Goal: Task Accomplishment & Management: Use online tool/utility

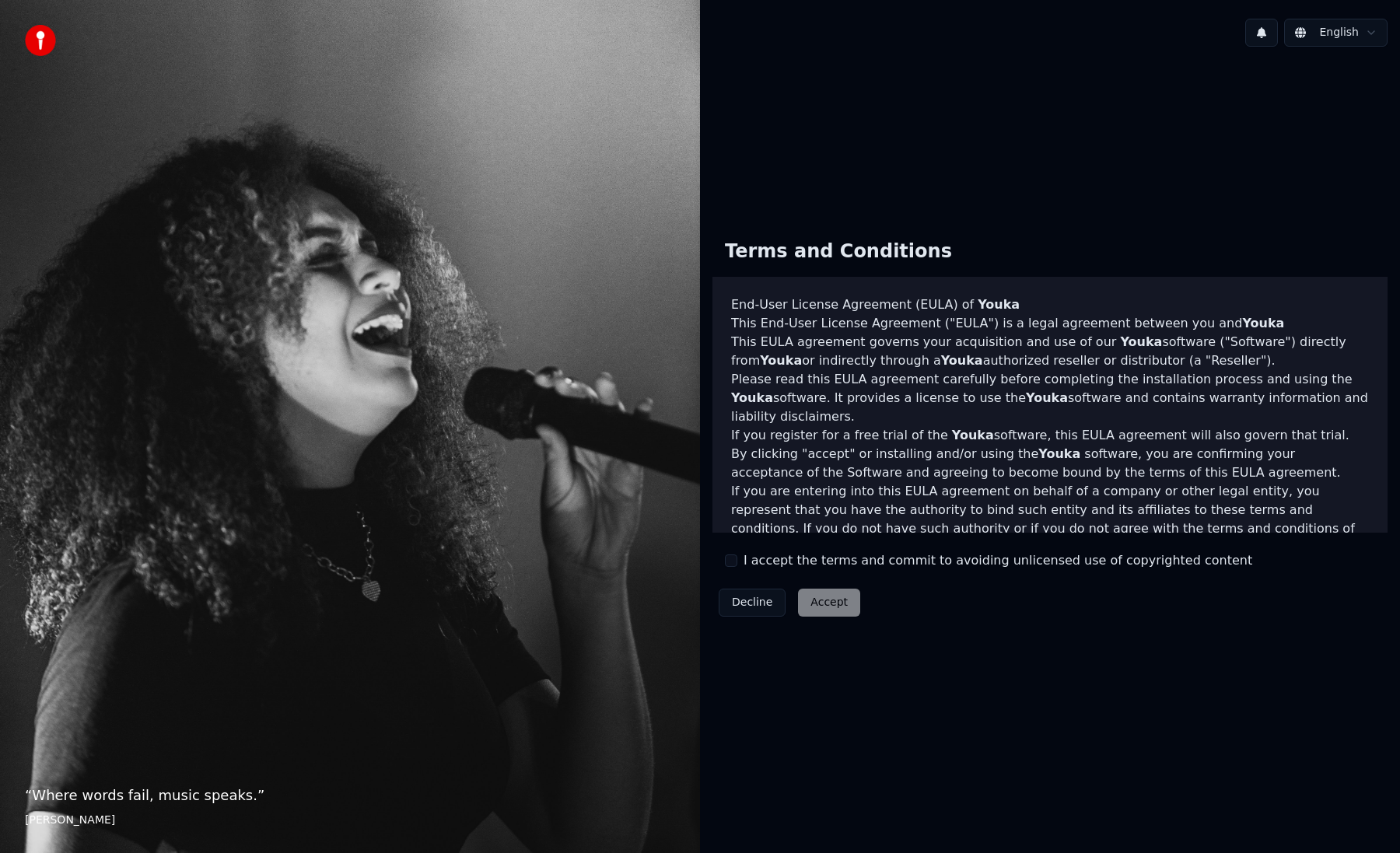
click at [818, 602] on div "Decline Accept" at bounding box center [789, 603] width 154 height 40
click at [818, 606] on div "Decline Accept" at bounding box center [789, 603] width 154 height 40
click at [741, 562] on div "I accept the terms and commit to avoiding unlicensed use of copyrighted content" at bounding box center [988, 561] width 527 height 19
click at [733, 559] on button "I accept the terms and commit to avoiding unlicensed use of copyrighted content" at bounding box center [731, 561] width 13 height 13
click at [816, 598] on button "Accept" at bounding box center [830, 603] width 63 height 28
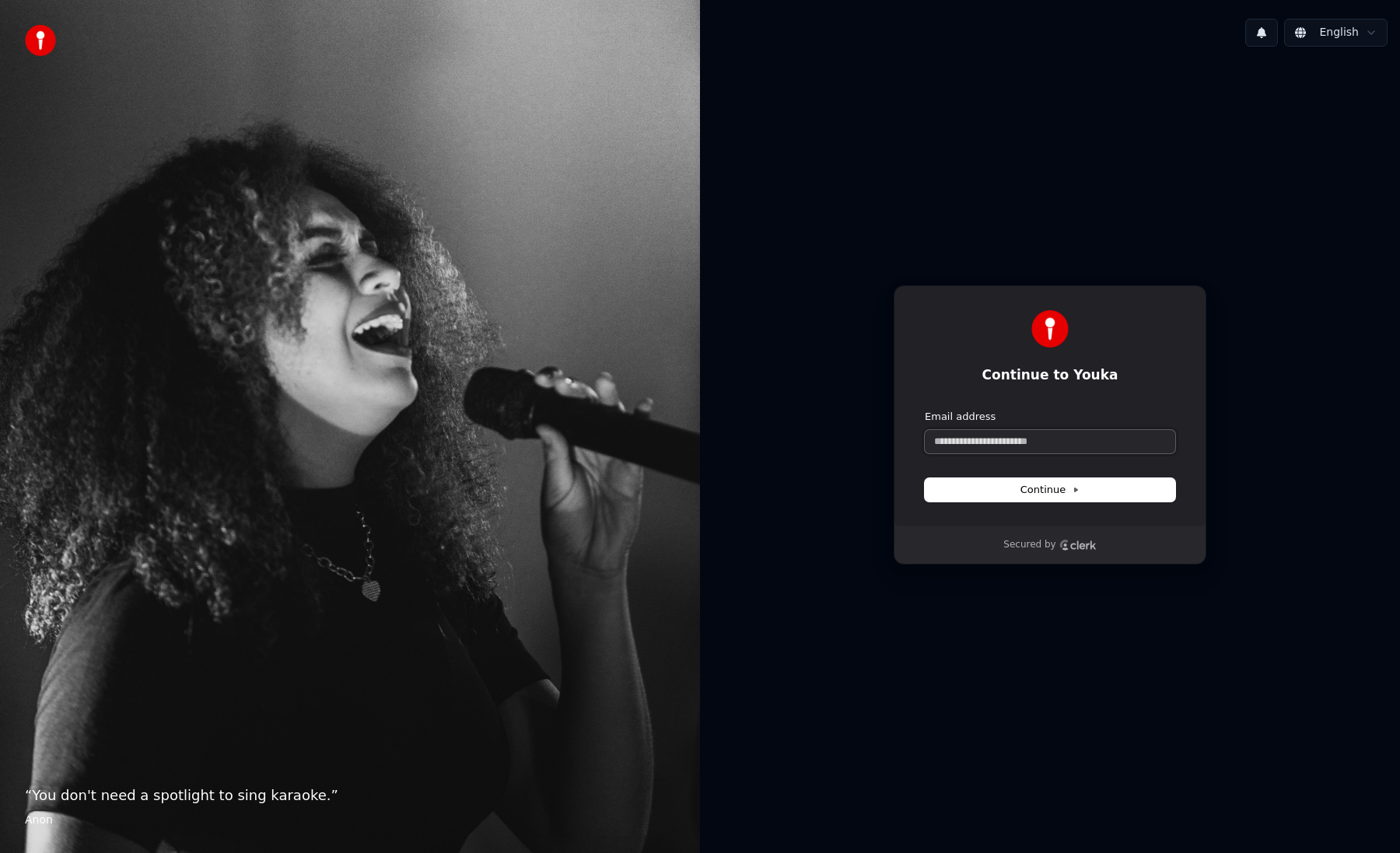
click at [976, 446] on input "Email address" at bounding box center [1051, 442] width 250 height 23
click at [1014, 484] on button "Continue" at bounding box center [1051, 490] width 250 height 23
type input "**********"
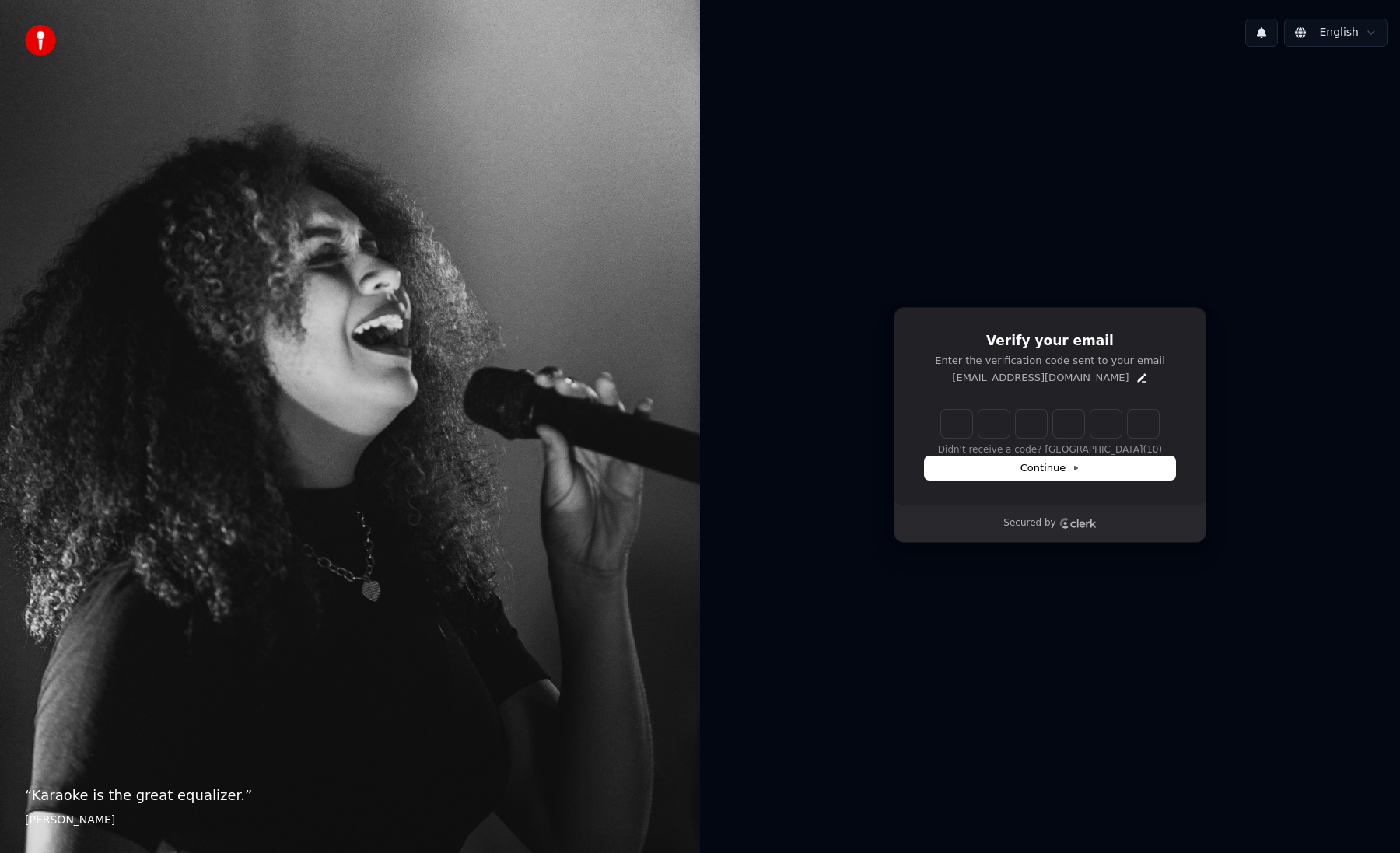
click at [956, 423] on input "Enter verification code" at bounding box center [1050, 424] width 218 height 28
type input "******"
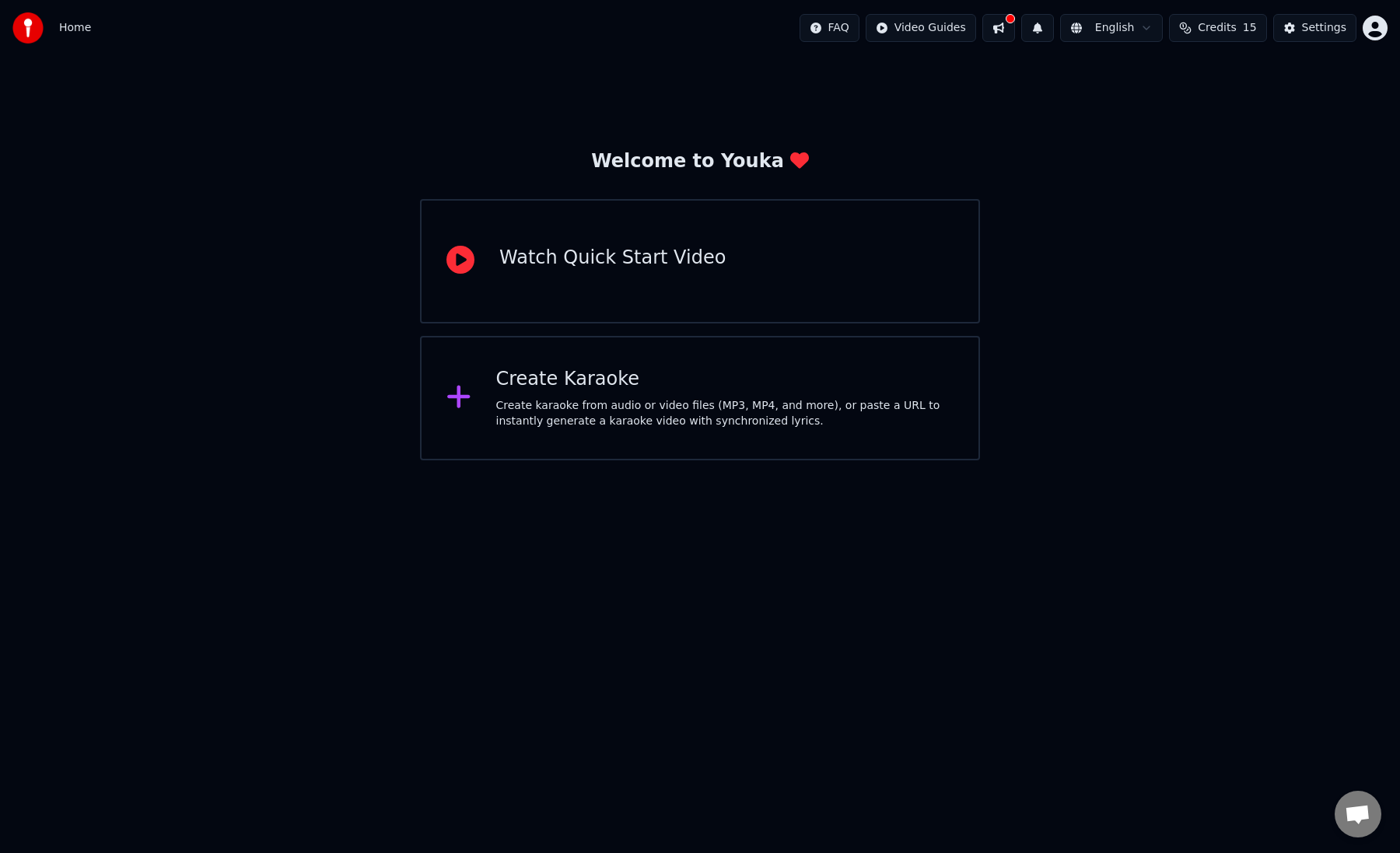
click at [711, 378] on div "Create Karaoke" at bounding box center [725, 379] width 458 height 24
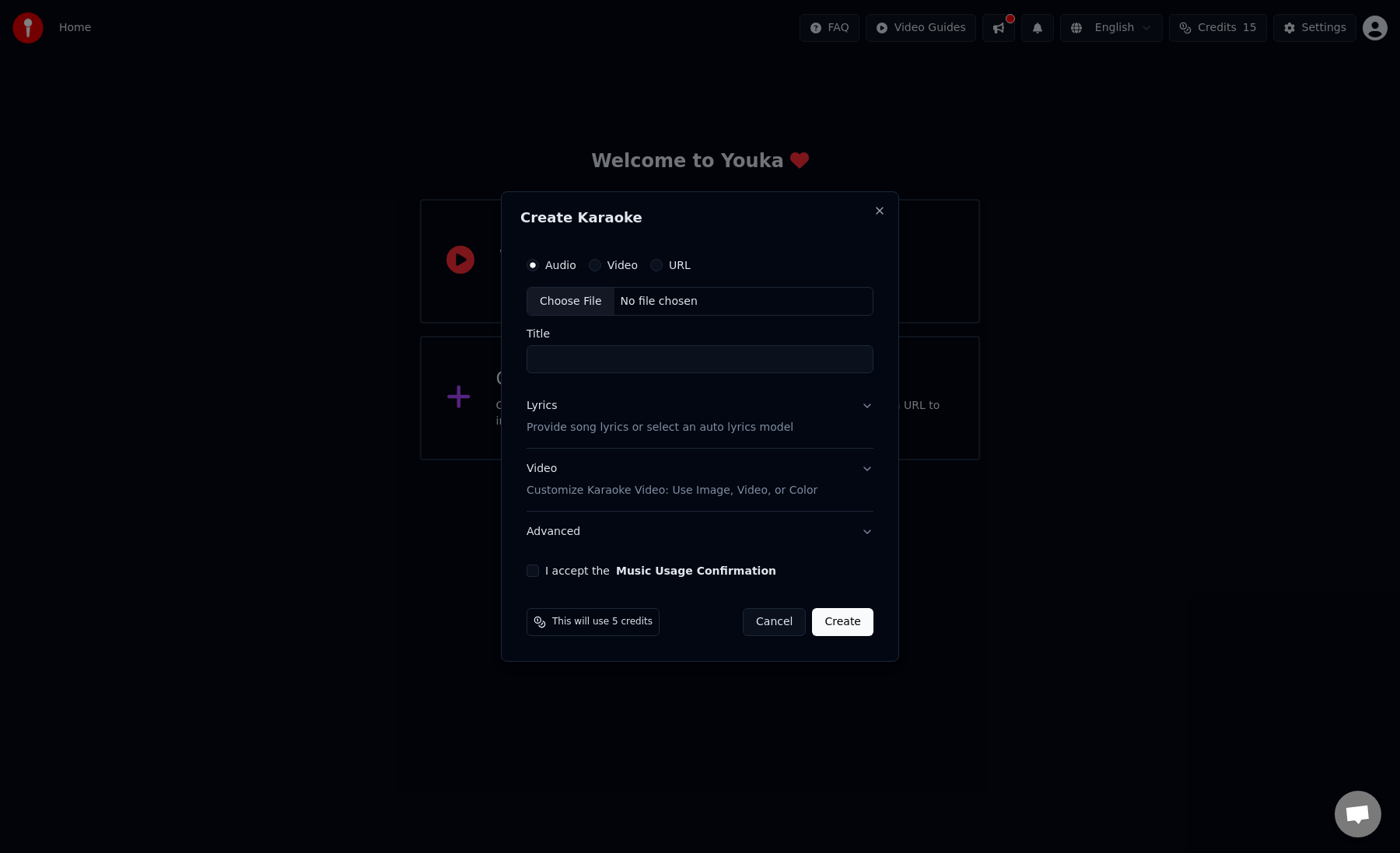
click at [625, 260] on label "Video" at bounding box center [622, 265] width 30 height 11
click at [602, 260] on button "Video" at bounding box center [595, 265] width 13 height 13
click at [575, 295] on div "Choose File" at bounding box center [570, 301] width 87 height 28
click at [534, 265] on button "Audio" at bounding box center [532, 265] width 13 height 13
click at [644, 306] on div "No file chosen" at bounding box center [658, 302] width 89 height 16
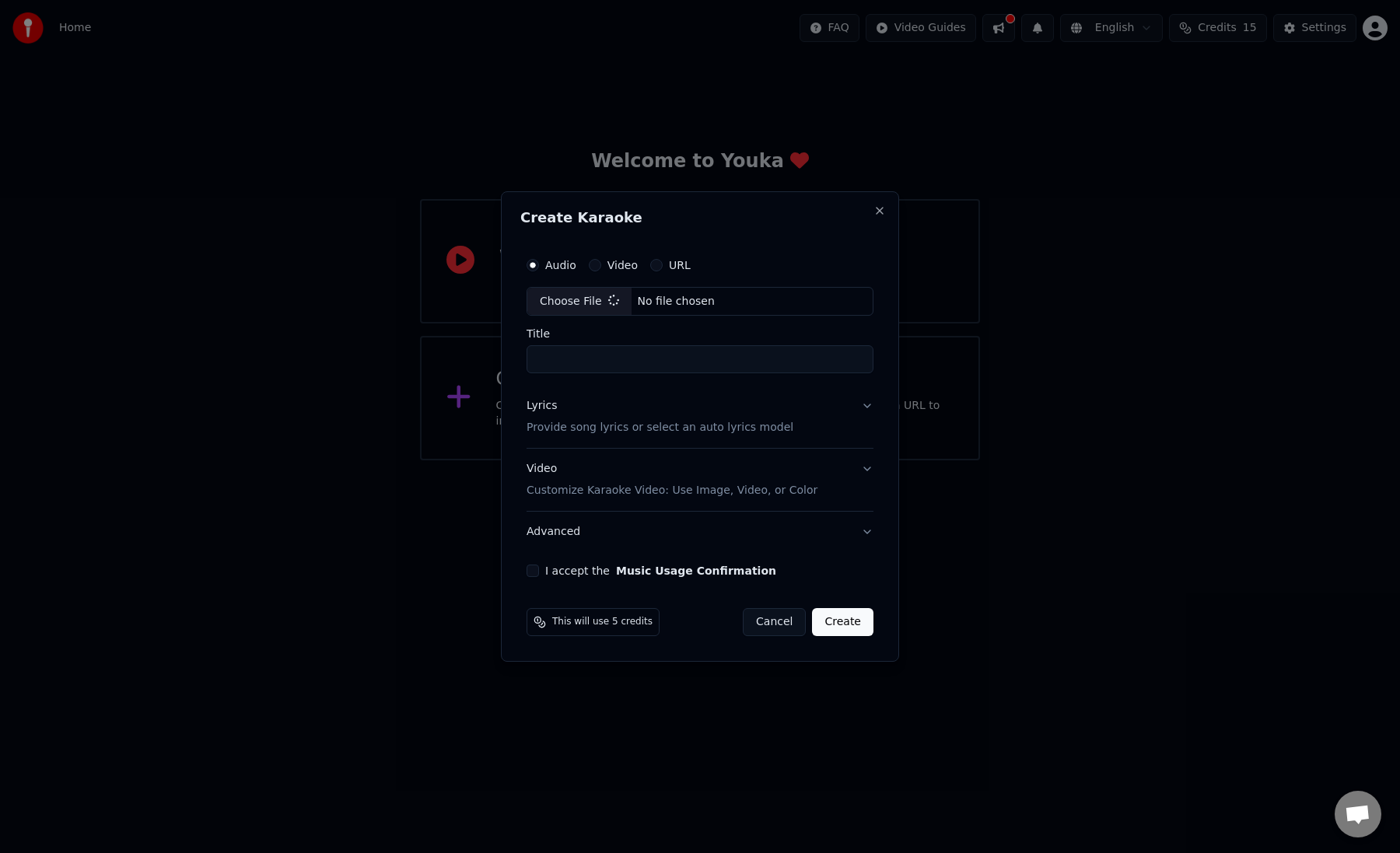
type input "**********"
click at [619, 430] on p "Provide song lyrics or select an auto lyrics model" at bounding box center [656, 428] width 267 height 16
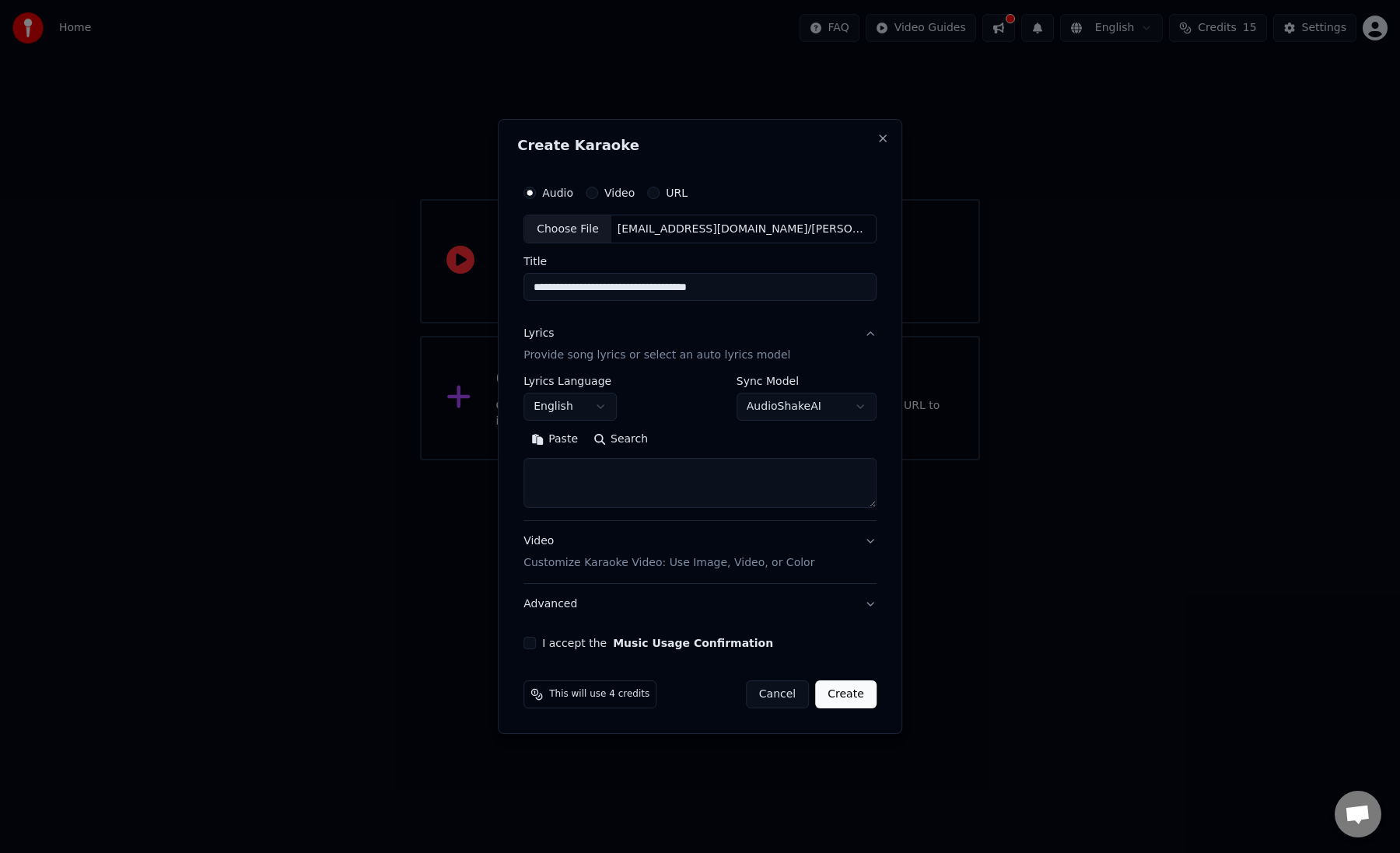
click at [575, 471] on textarea at bounding box center [700, 483] width 353 height 50
paste textarea "**********"
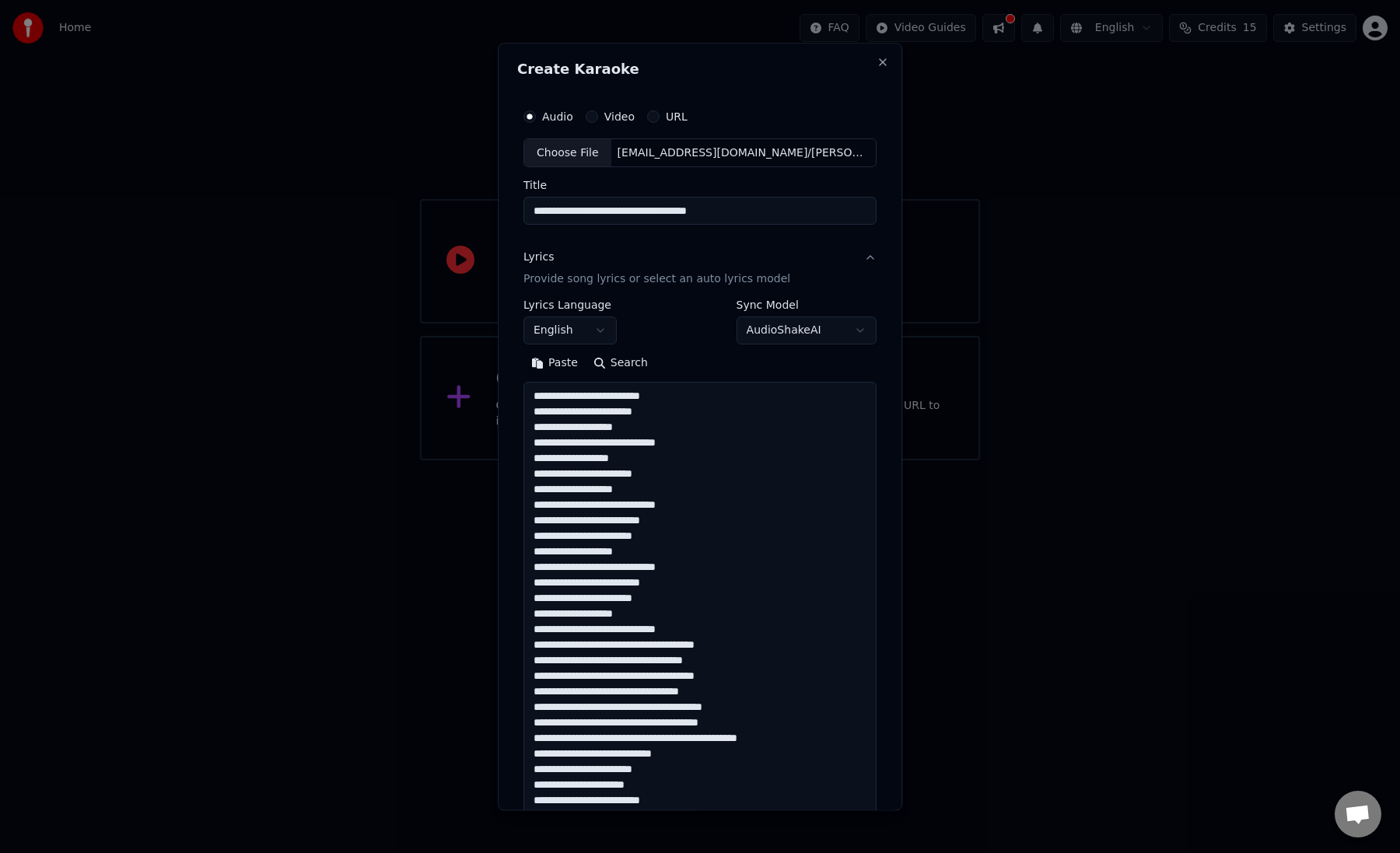
scroll to position [952, 0]
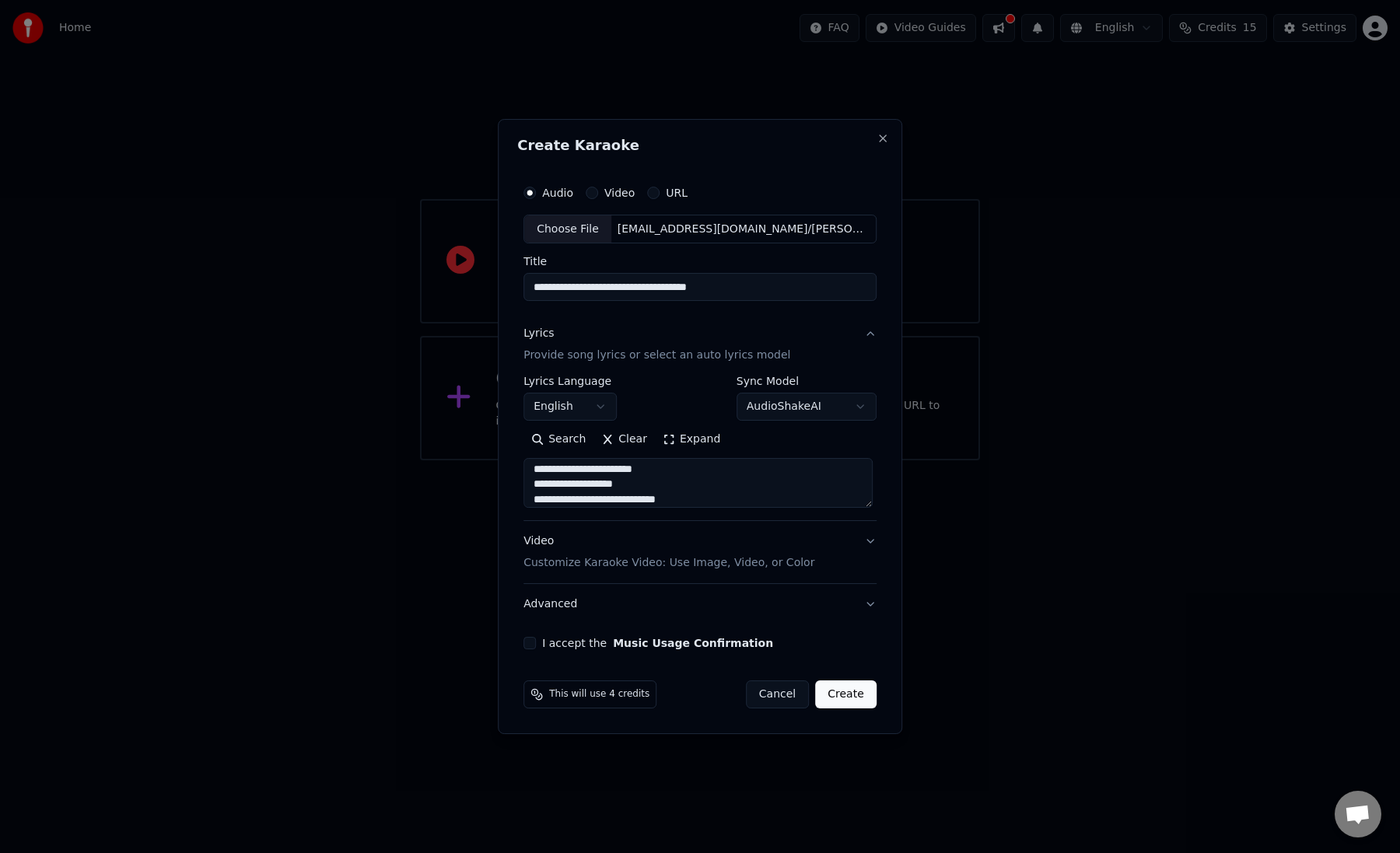
type textarea "**********"
click at [615, 543] on div "Video Customize Karaoke Video: Use Image, Video, or Color" at bounding box center [668, 553] width 291 height 37
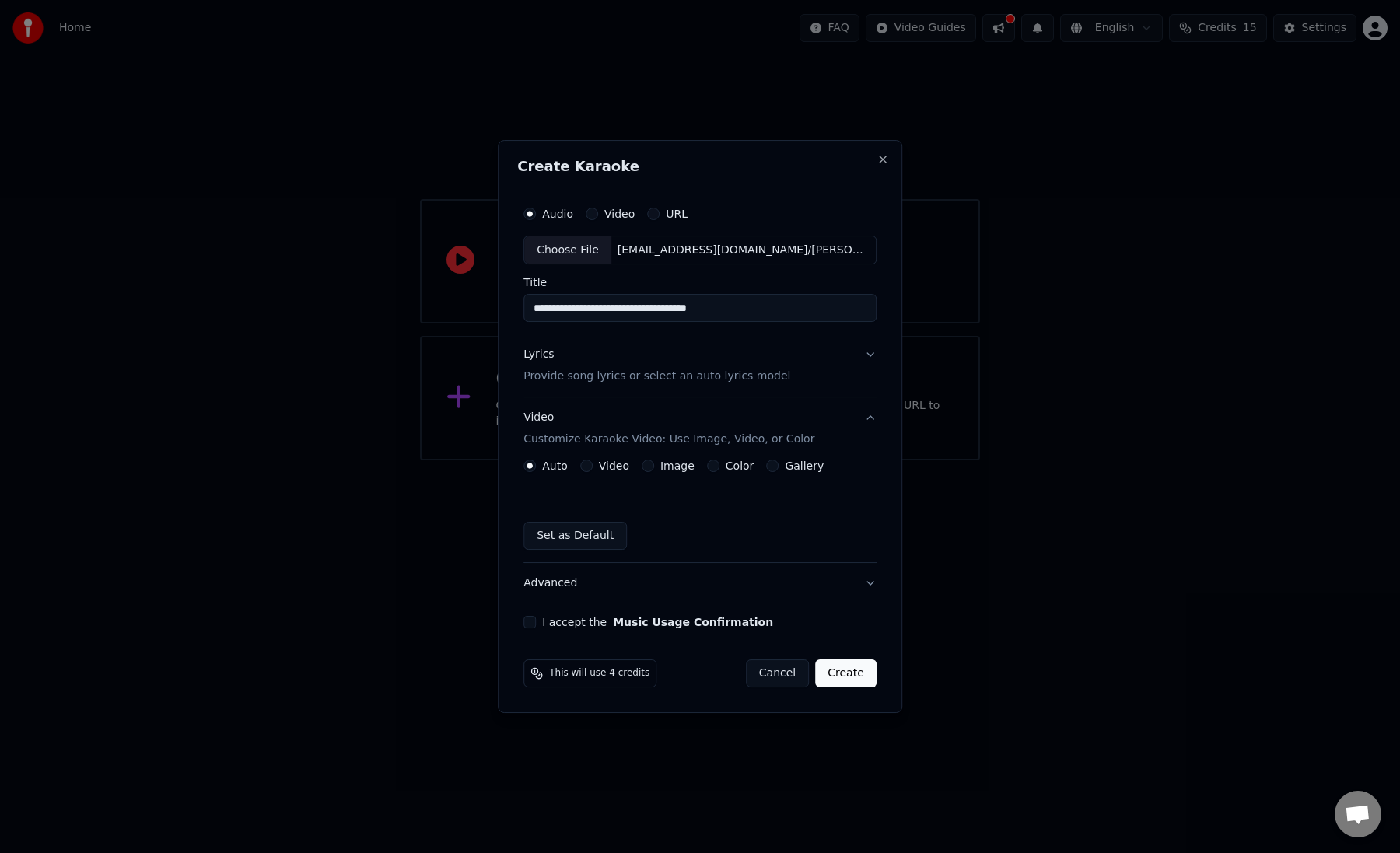
click at [534, 623] on button "I accept the Music Usage Confirmation" at bounding box center [529, 622] width 13 height 13
click at [856, 678] on button "Create" at bounding box center [845, 673] width 62 height 28
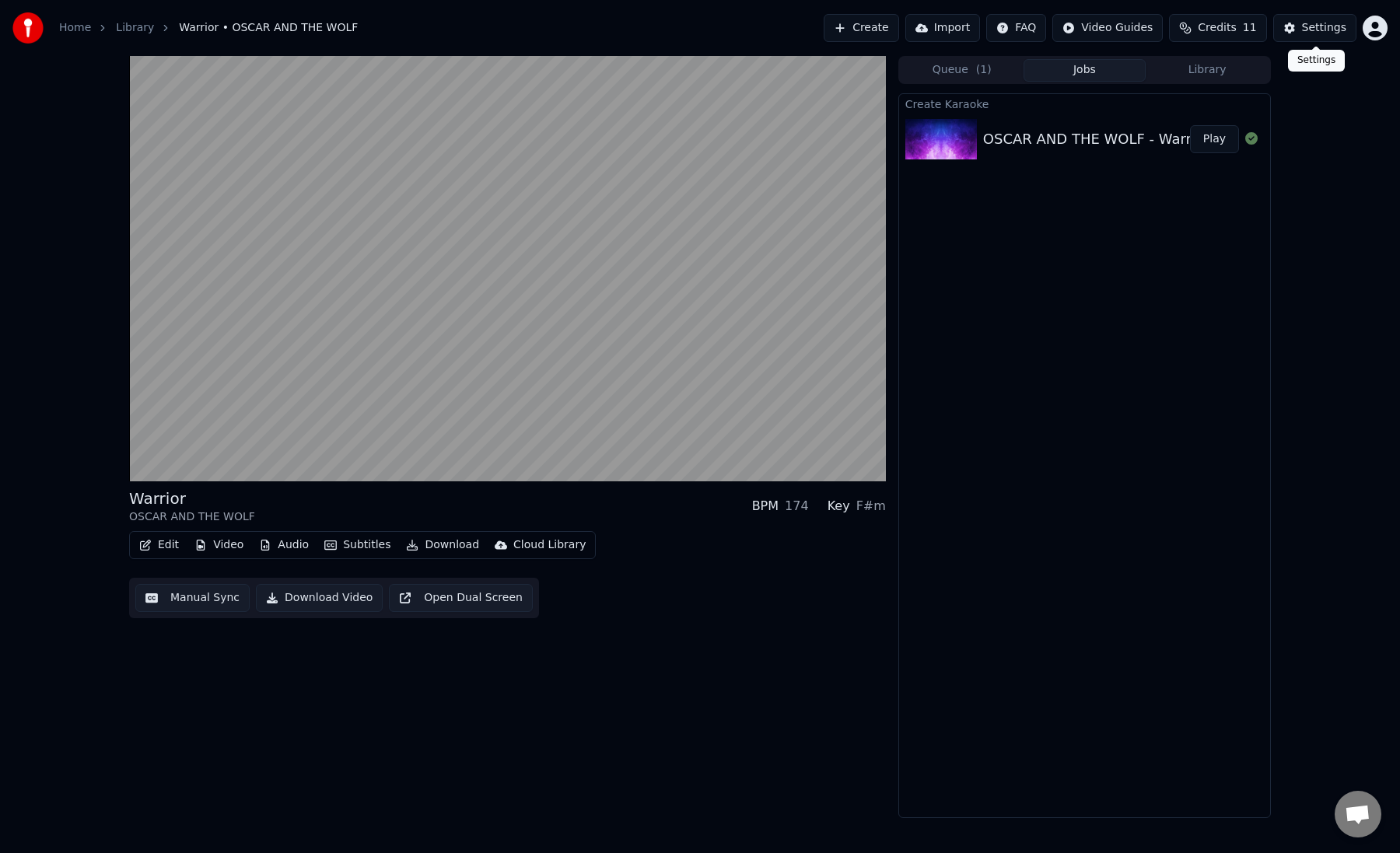
click at [1298, 28] on button "Settings" at bounding box center [1315, 27] width 83 height 28
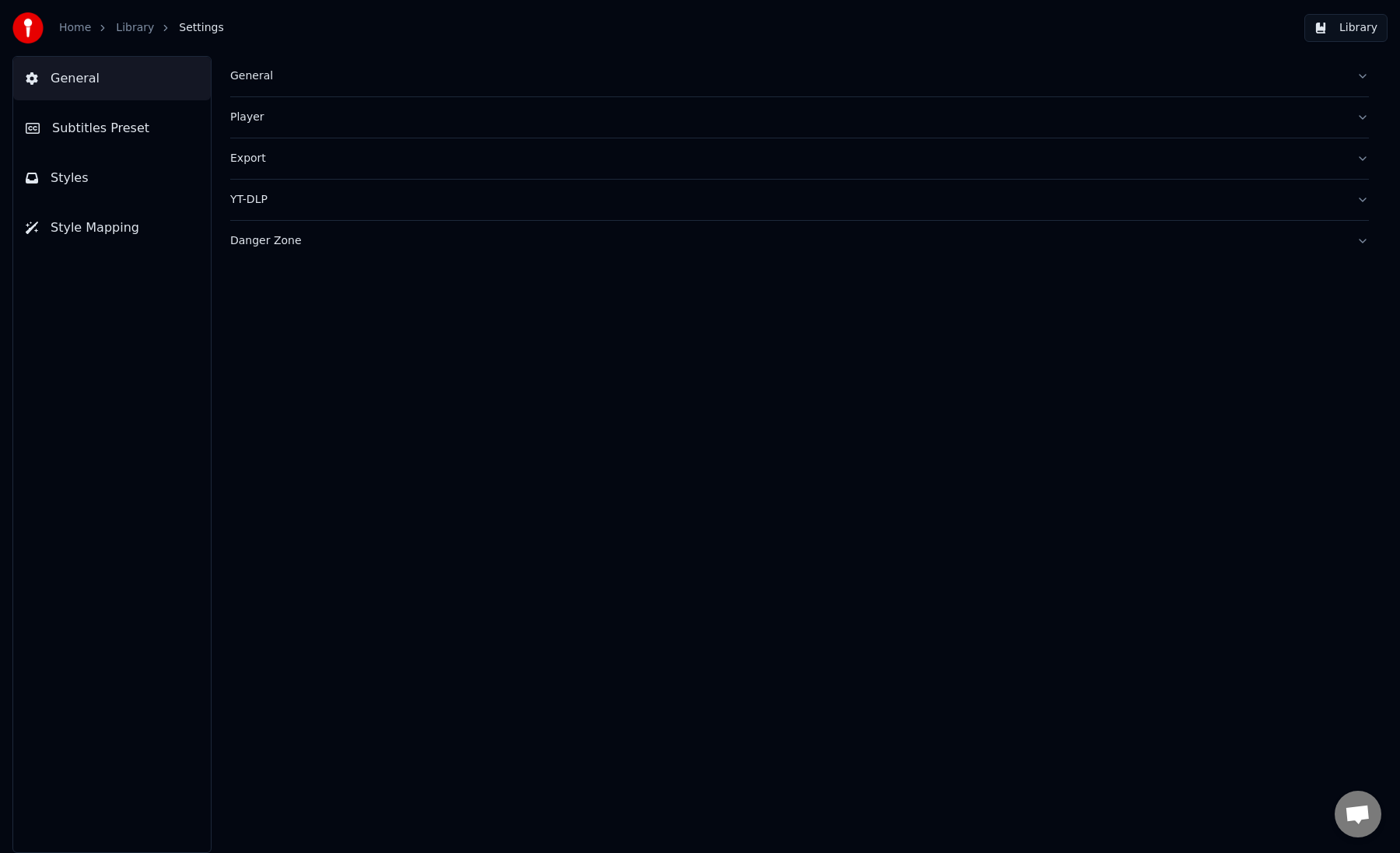
click at [80, 31] on link "Home" at bounding box center [74, 28] width 32 height 16
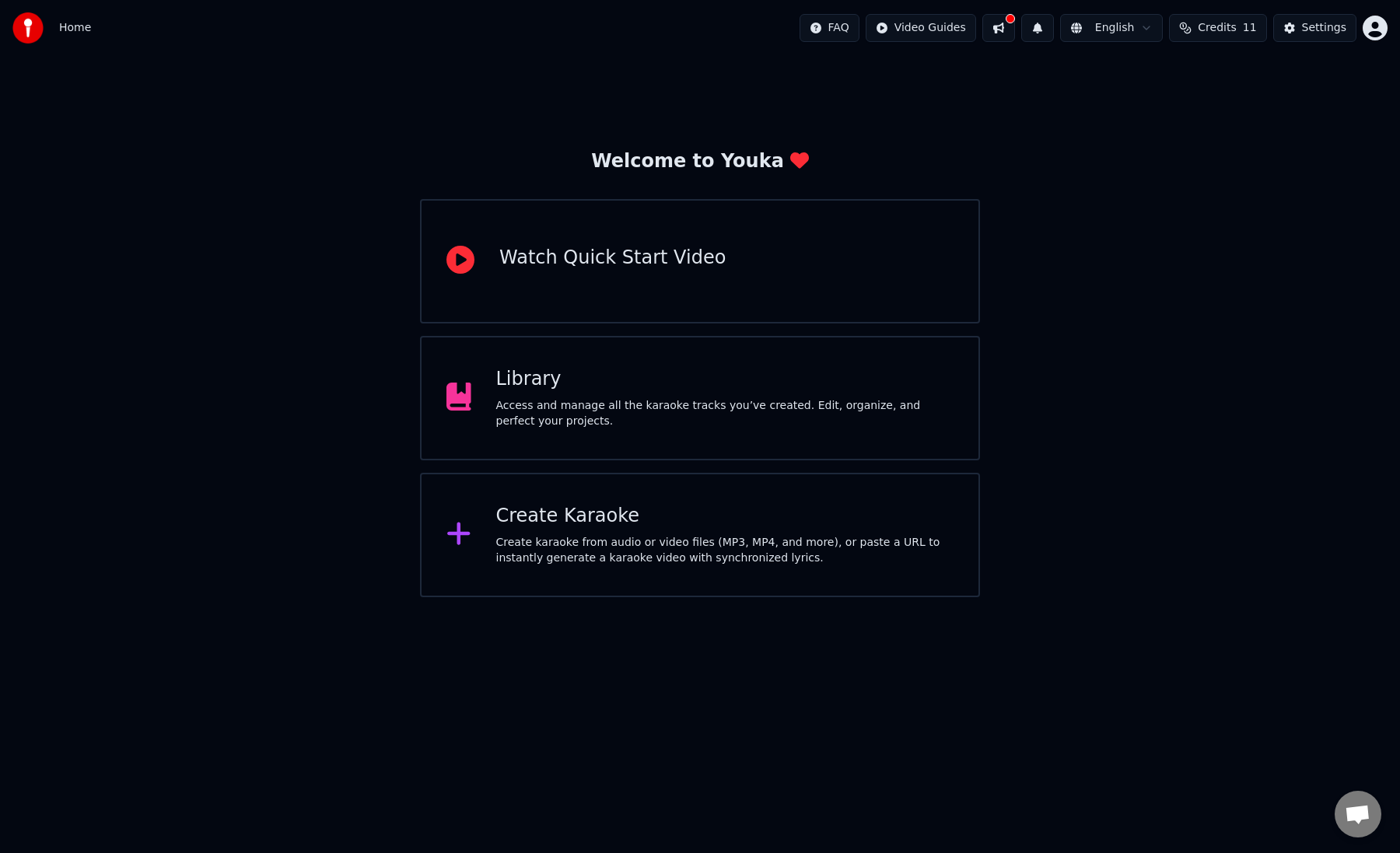
click at [596, 405] on div "Access and manage all the karaoke tracks you’ve created. Edit, organize, and pe…" at bounding box center [725, 414] width 458 height 31
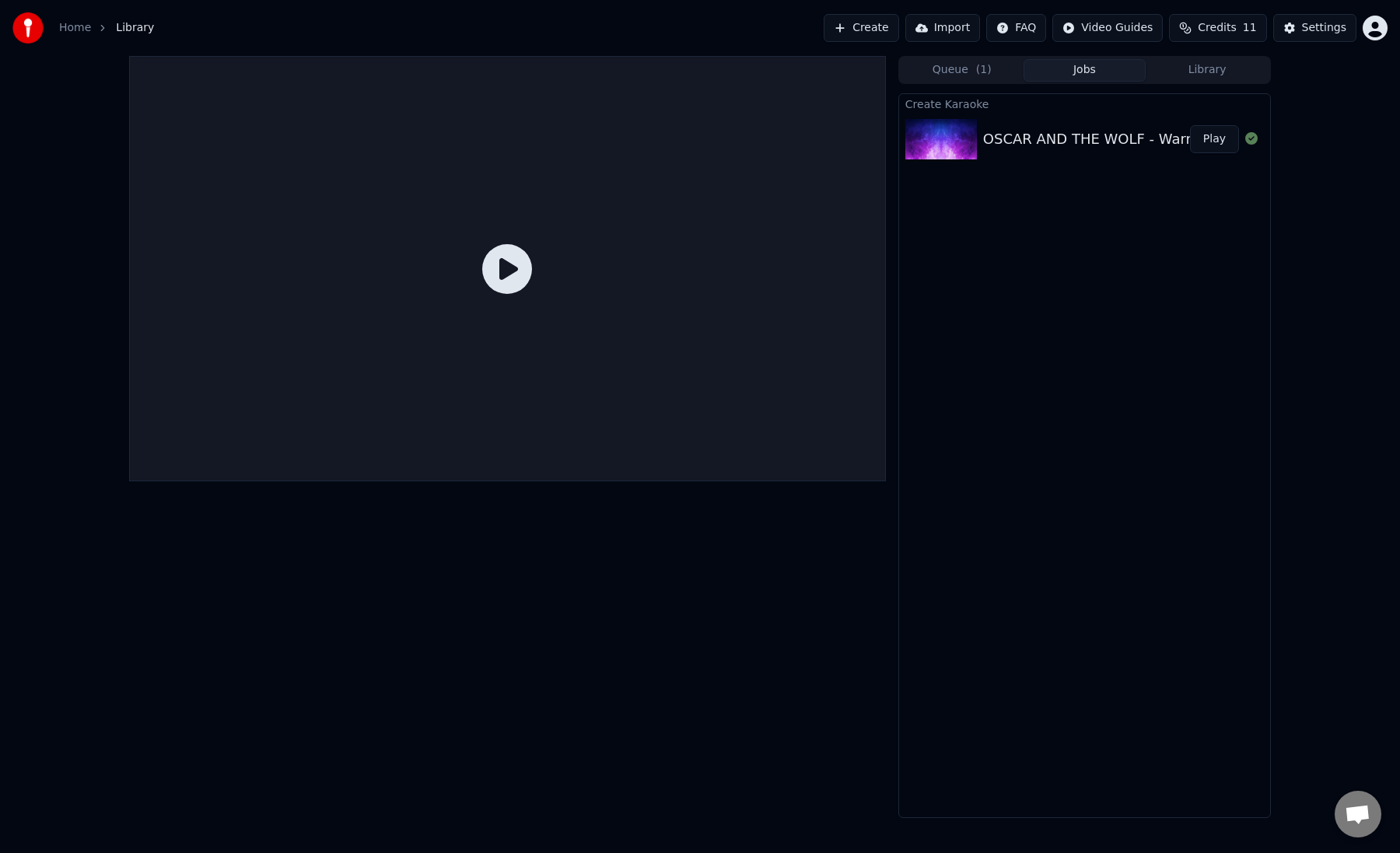
click at [1045, 141] on div "OSCAR AND THE WOLF - Warrior - 11A - 87" at bounding box center [1133, 139] width 300 height 22
click at [946, 139] on img at bounding box center [941, 139] width 71 height 40
click at [519, 267] on icon at bounding box center [507, 269] width 50 height 50
click at [964, 134] on img at bounding box center [941, 139] width 71 height 40
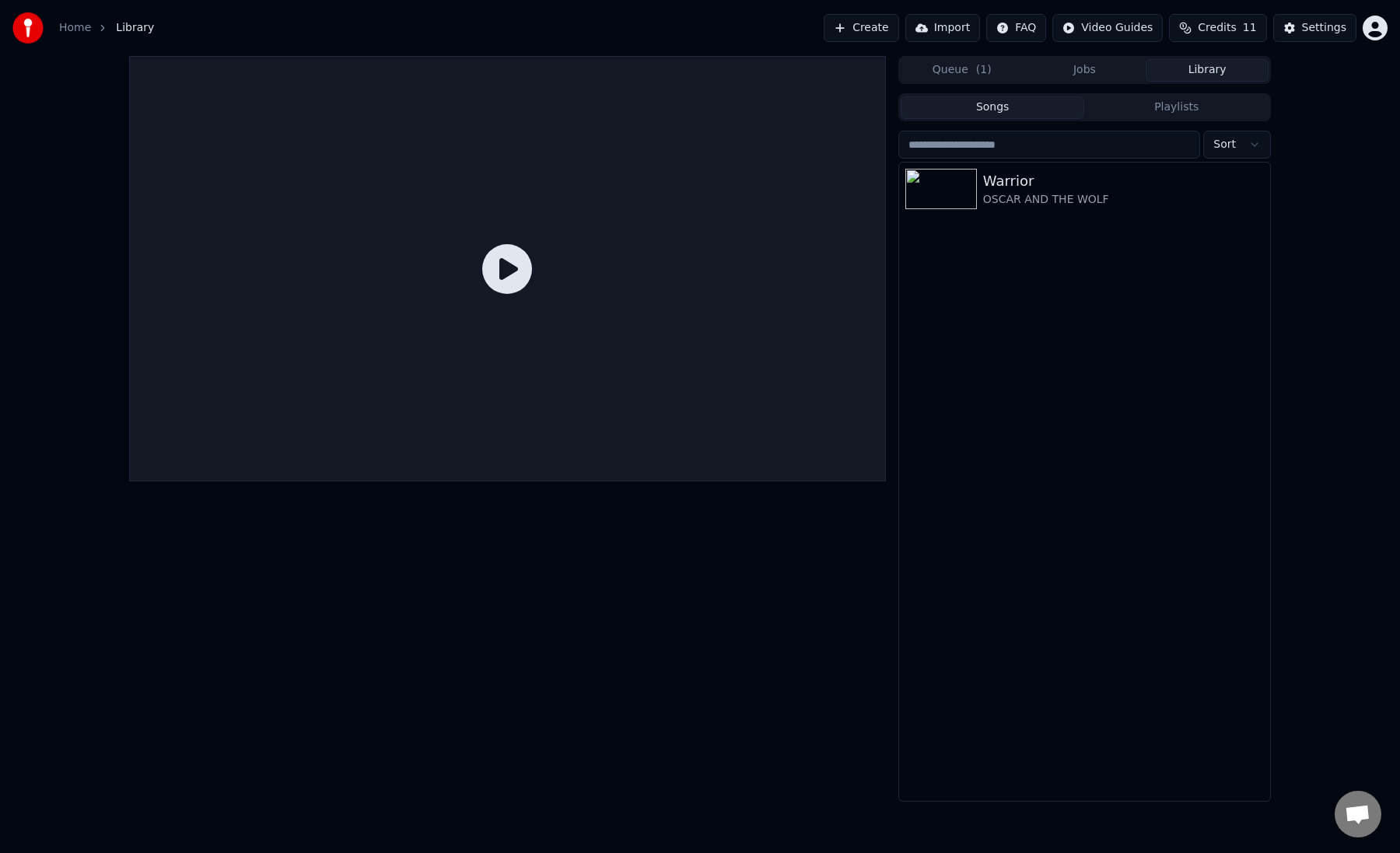
click at [1202, 67] on button "Library" at bounding box center [1207, 69] width 123 height 22
click at [964, 190] on img at bounding box center [941, 189] width 71 height 40
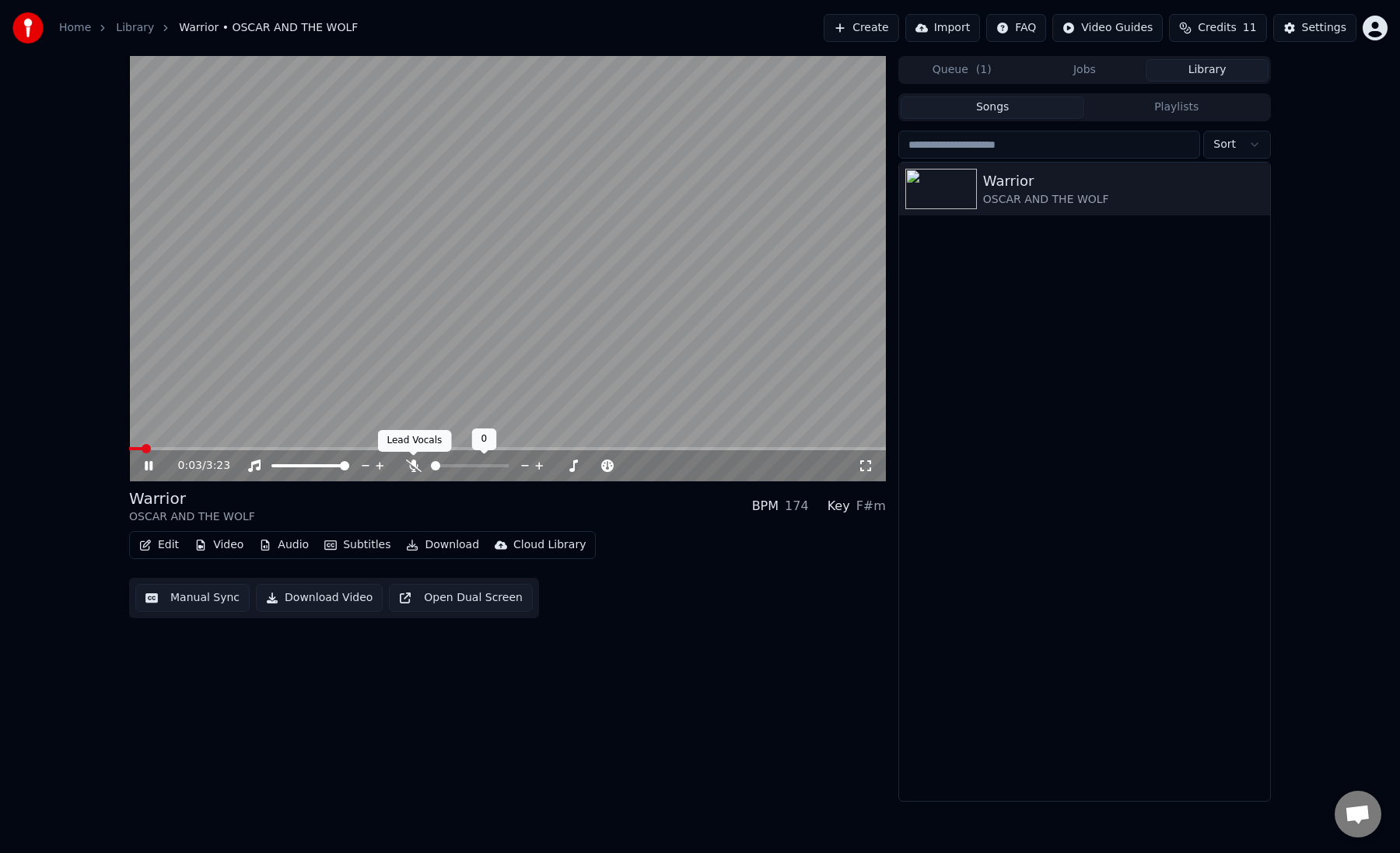
click at [415, 469] on icon at bounding box center [414, 466] width 16 height 13
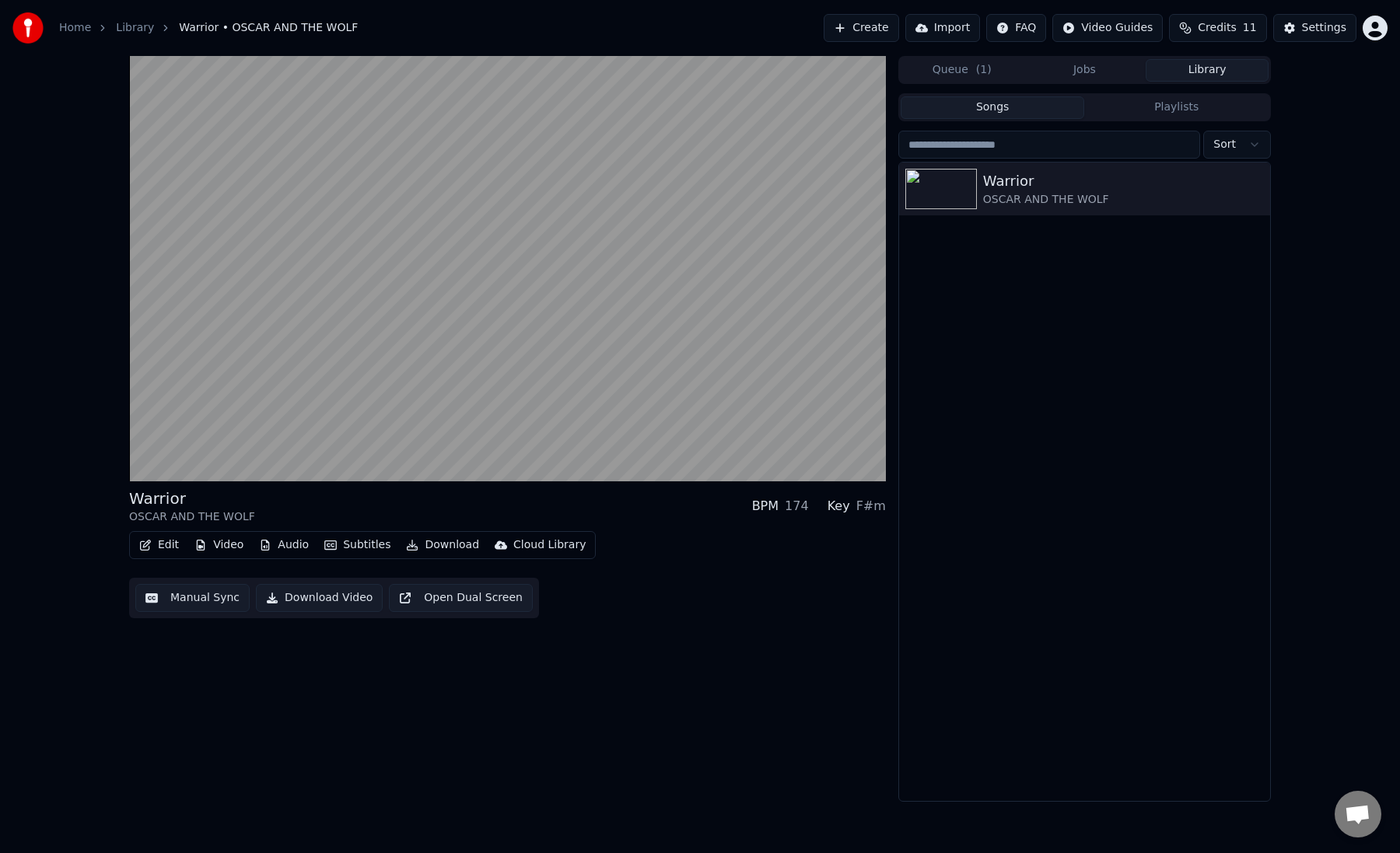
click at [364, 546] on button "Subtitles" at bounding box center [357, 545] width 78 height 22
click at [645, 707] on div "Warrior [PERSON_NAME] AND THE WOLF BPM 174 Key F#m Edit Video Audio Subtitles D…" at bounding box center [508, 428] width 757 height 746
click at [325, 596] on button "Download Video" at bounding box center [320, 598] width 127 height 28
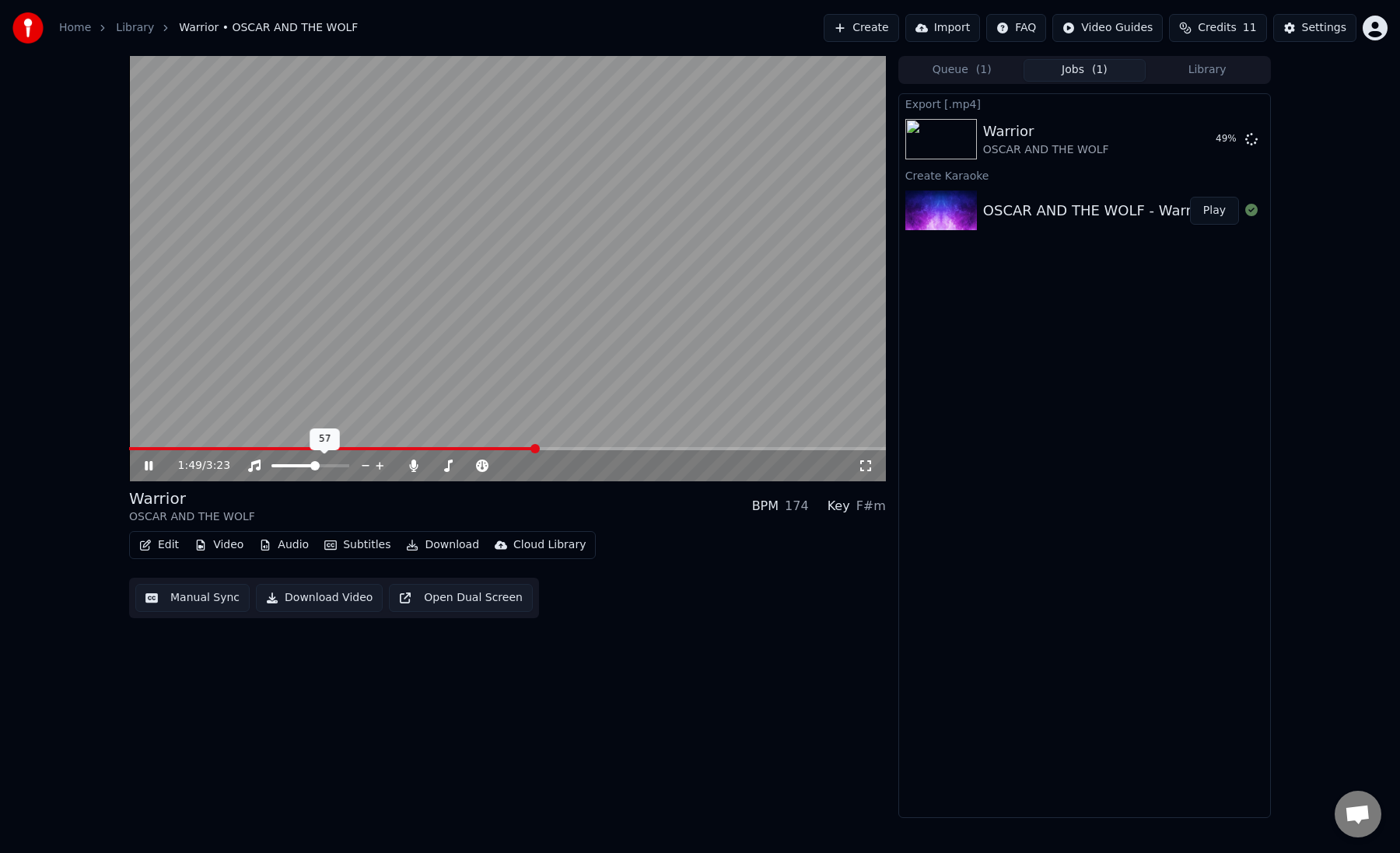
click at [316, 462] on span at bounding box center [315, 467] width 10 height 10
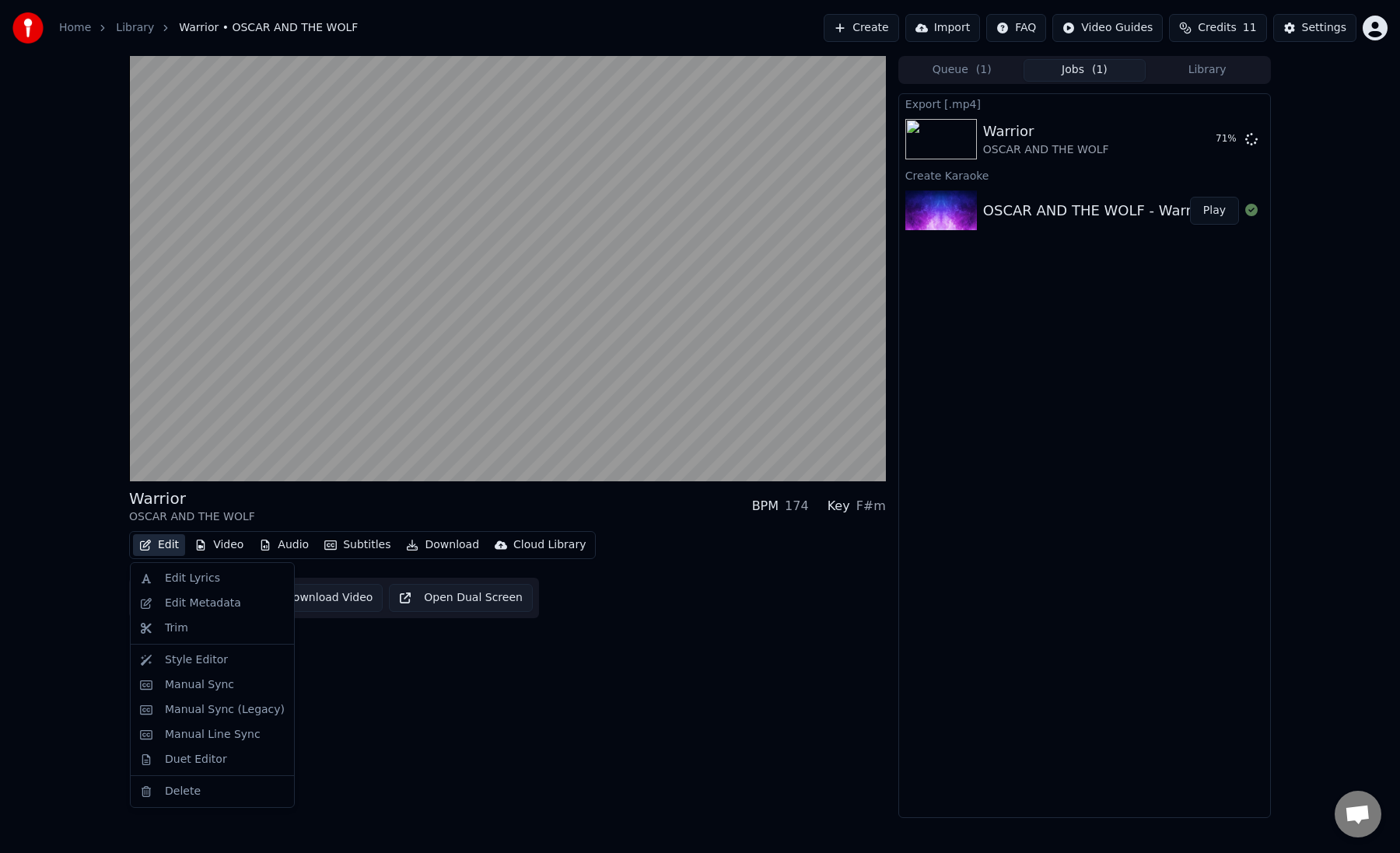
click at [158, 549] on button "Edit" at bounding box center [158, 545] width 52 height 22
click at [182, 653] on div "Style Editor" at bounding box center [197, 660] width 63 height 16
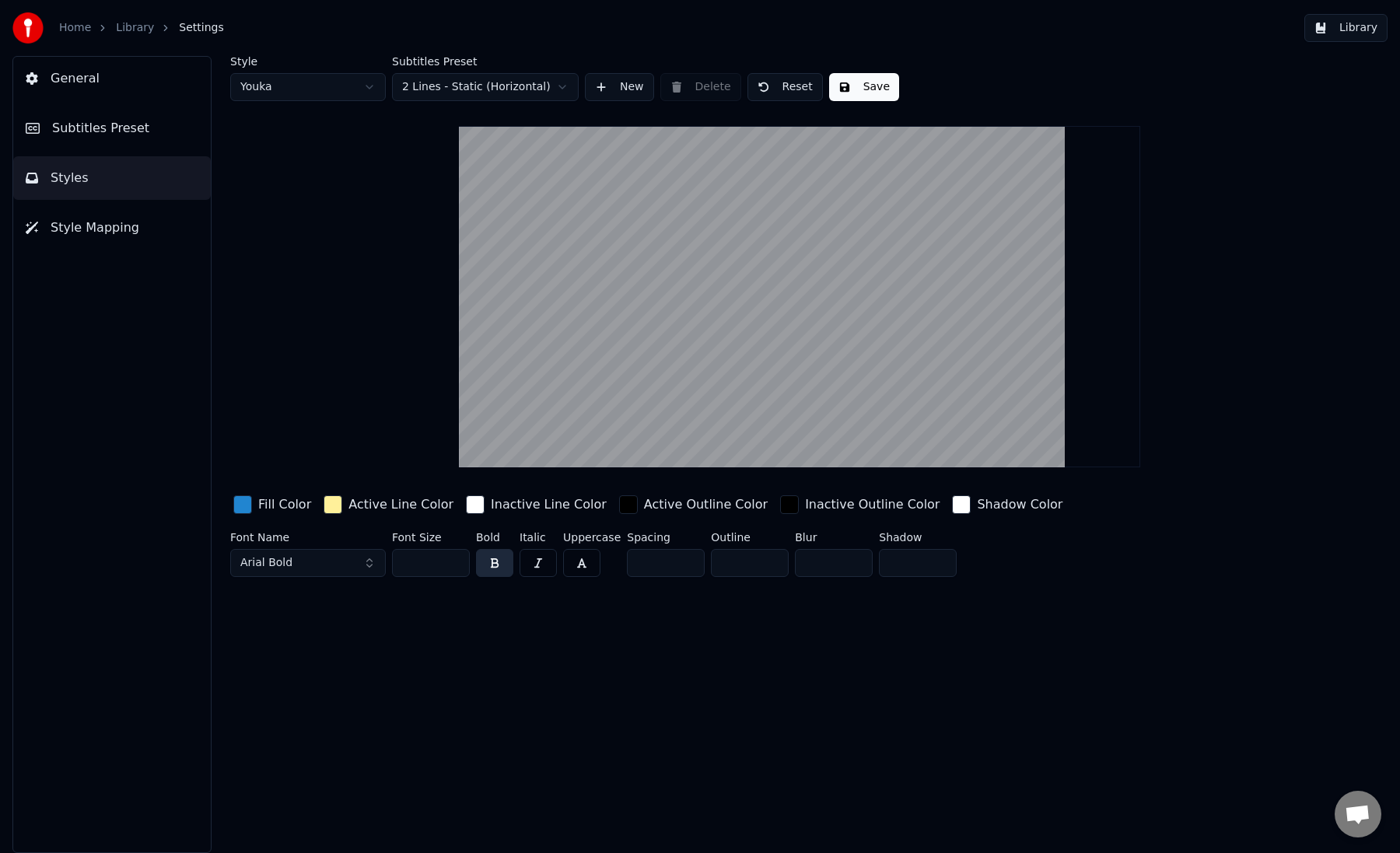
click at [125, 24] on link "Library" at bounding box center [134, 28] width 38 height 16
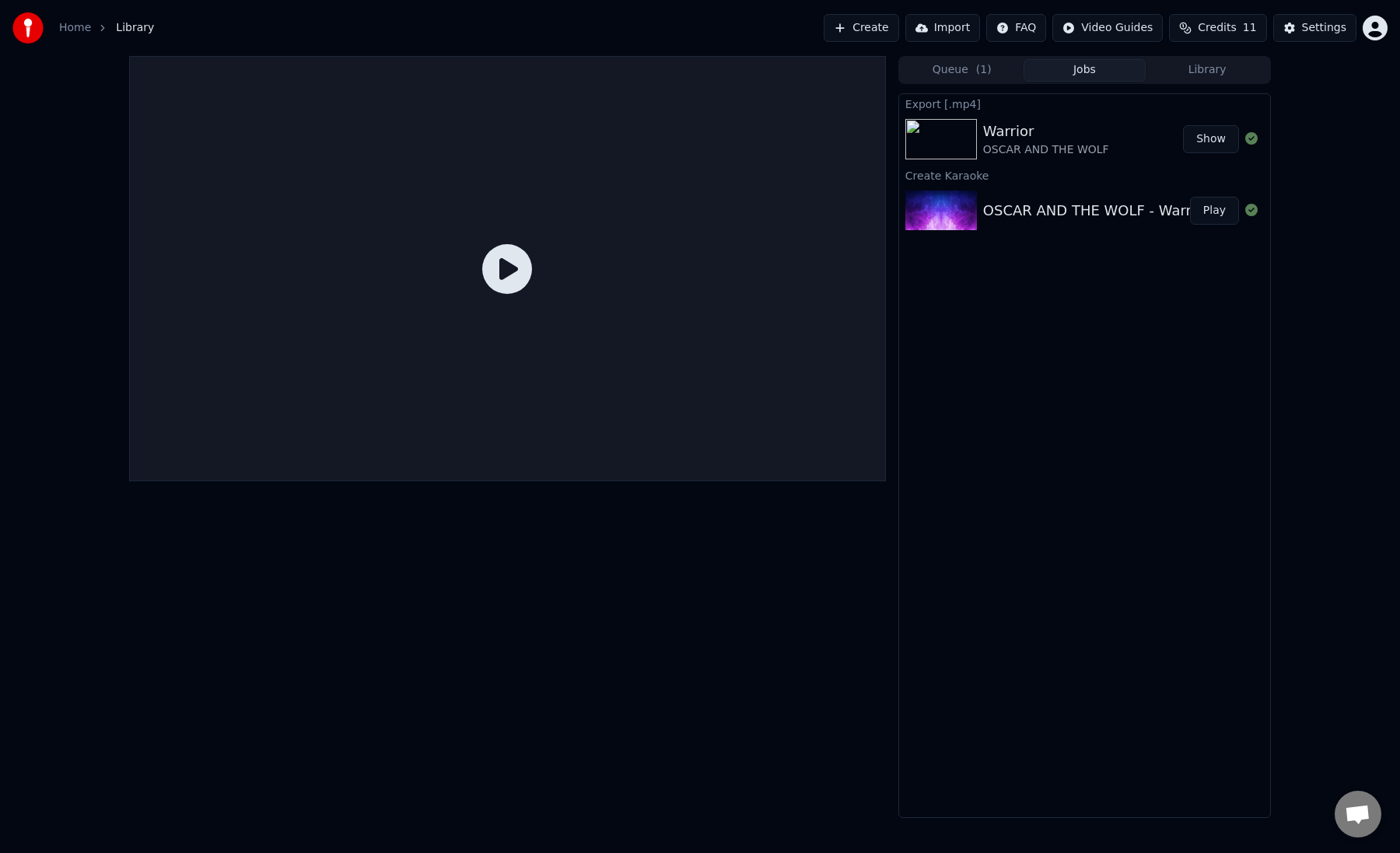
click at [1209, 139] on button "Show" at bounding box center [1211, 139] width 56 height 28
